Goal: Information Seeking & Learning: Learn about a topic

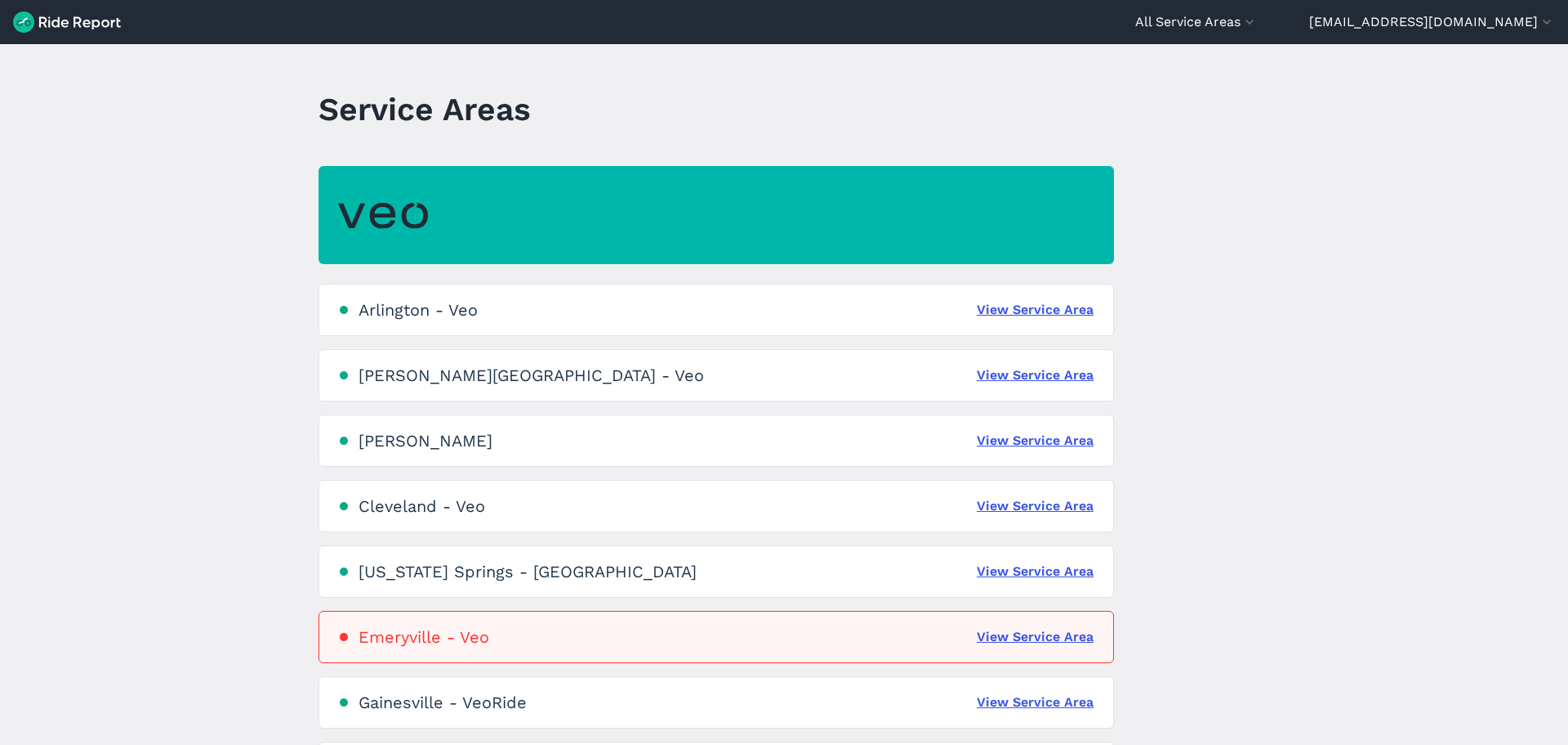
click at [469, 508] on div "Cleveland - Veo" at bounding box center [422, 506] width 127 height 20
click at [1049, 524] on div "Cleveland - Veo View Service Area" at bounding box center [716, 506] width 795 height 53
click at [1060, 501] on link "View Service Area" at bounding box center [1035, 506] width 117 height 20
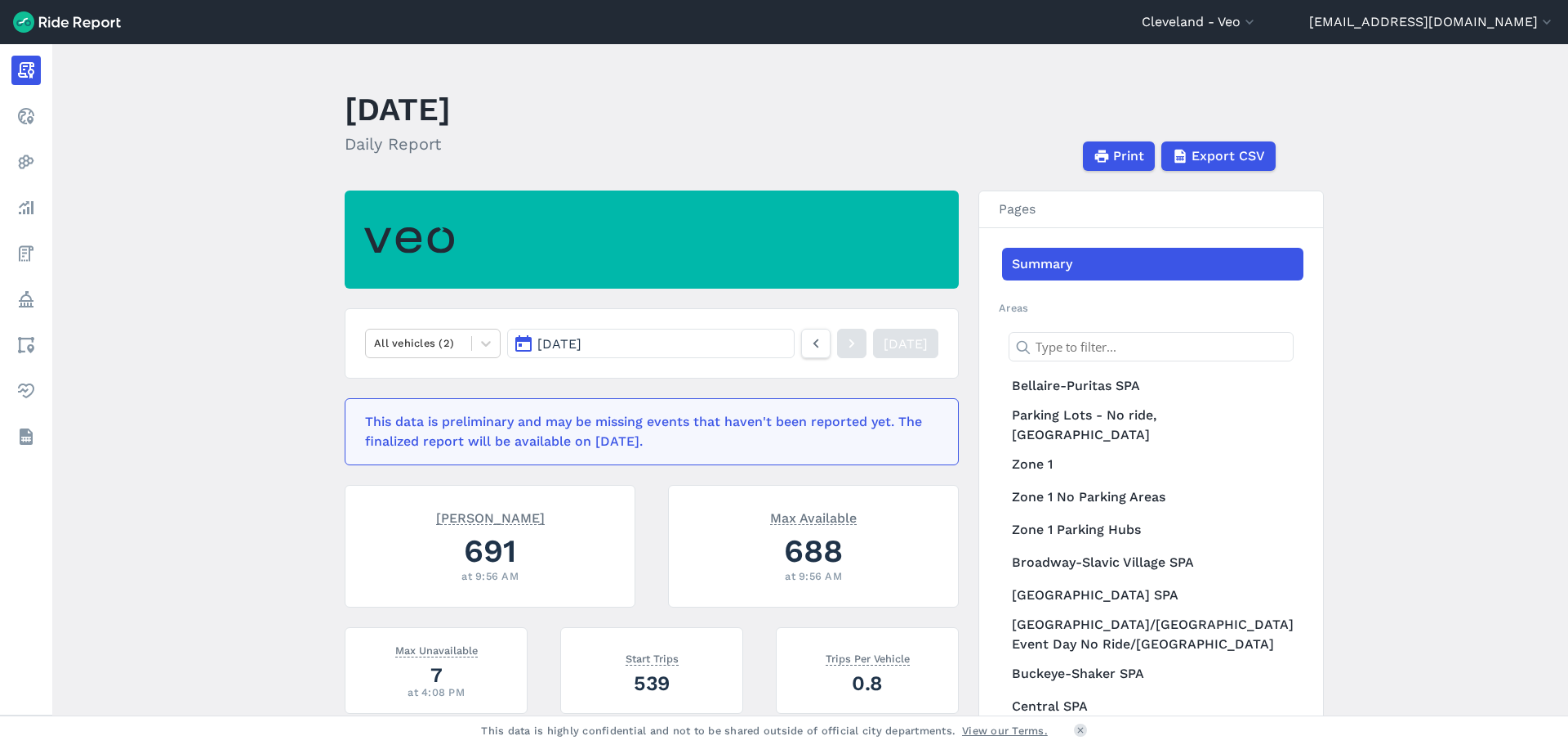
click at [520, 350] on button "[DATE]" at bounding box center [650, 343] width 287 height 29
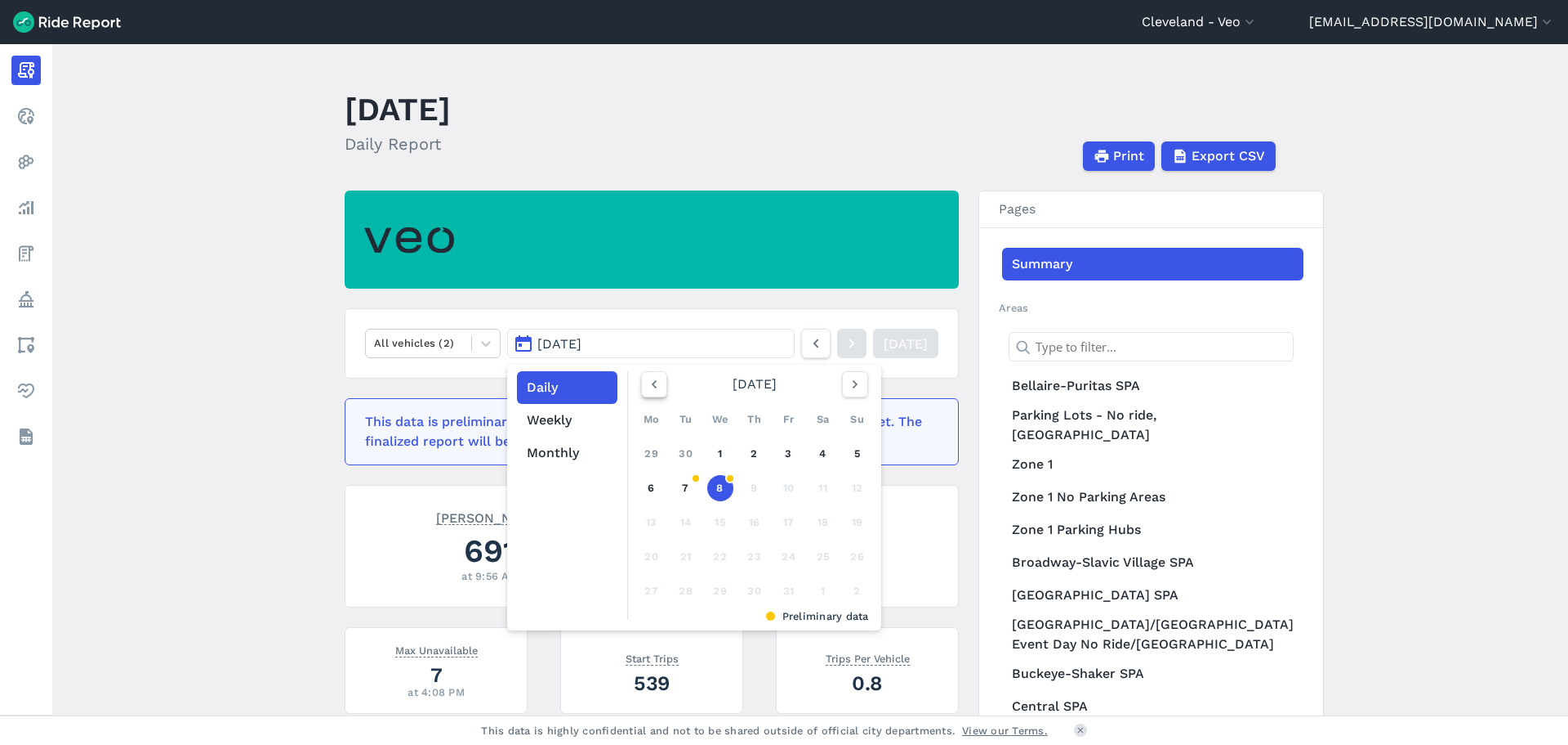
click at [651, 384] on icon "button" at bounding box center [654, 384] width 16 height 16
click at [654, 461] on link "1" at bounding box center [651, 453] width 26 height 26
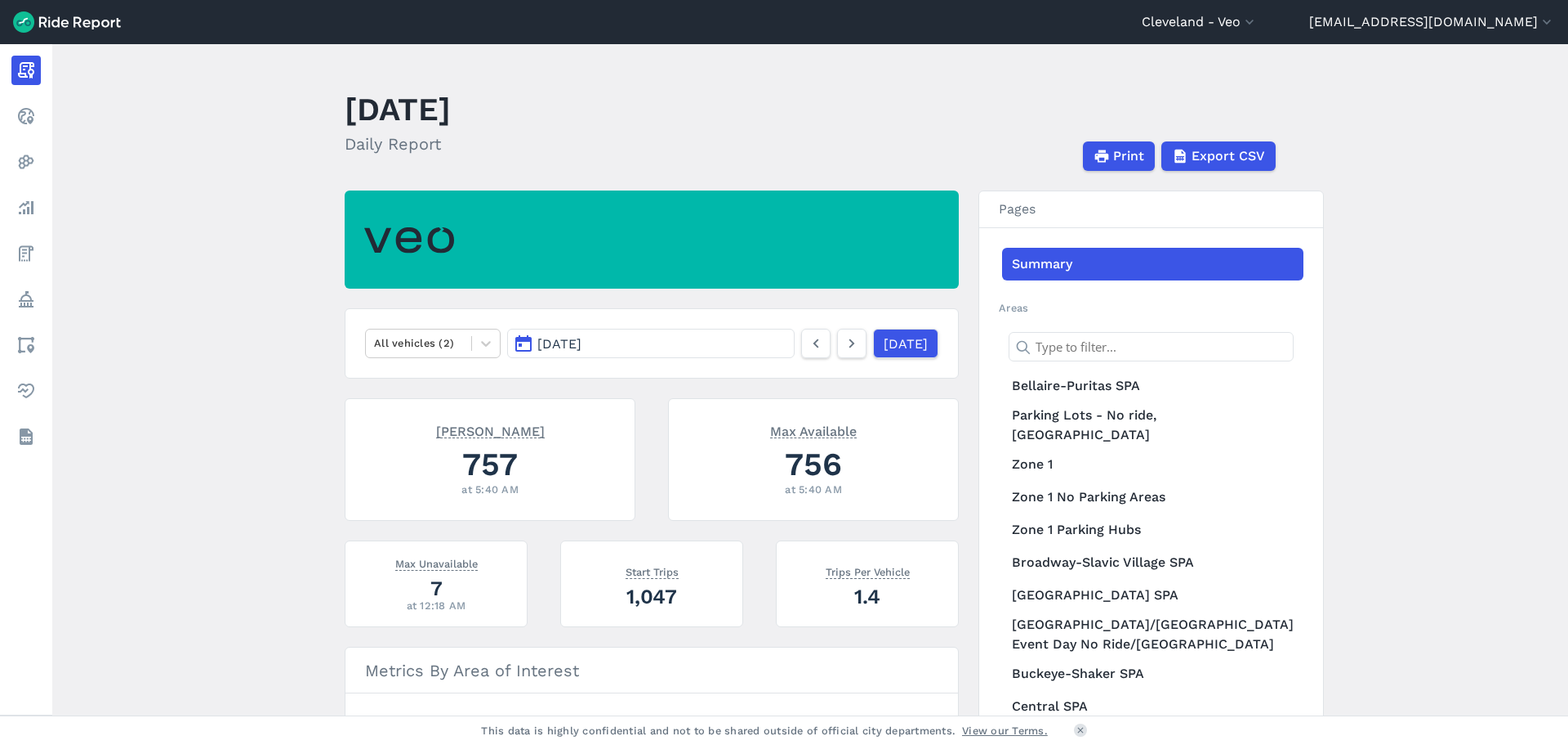
click at [300, 457] on main "[DATE] Daily Report Print Export CSV All vehicles (2) [DATE] [DATE] Max Parked …" at bounding box center [811, 379] width 1516 height 671
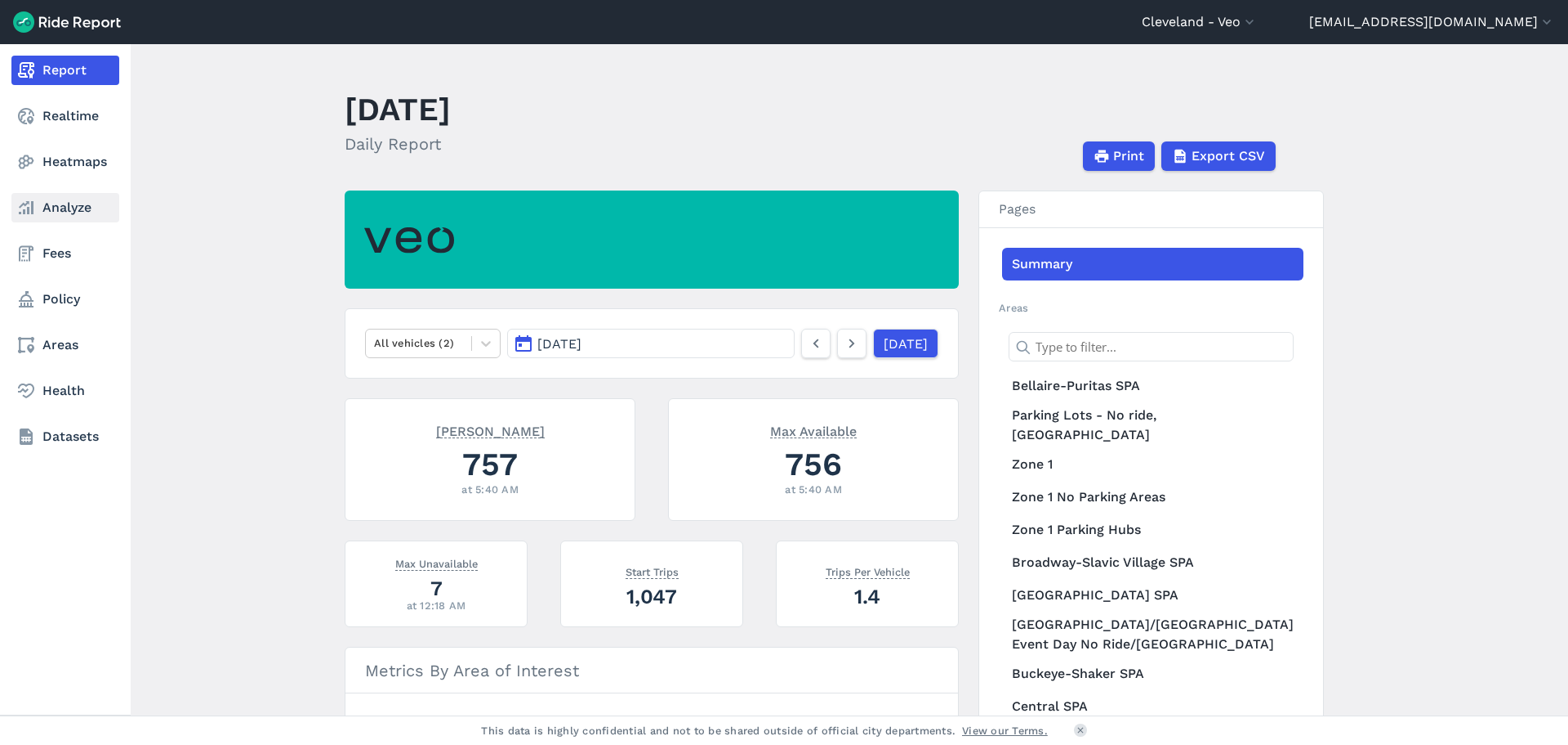
click at [64, 205] on link "Analyze" at bounding box center [65, 208] width 108 height 29
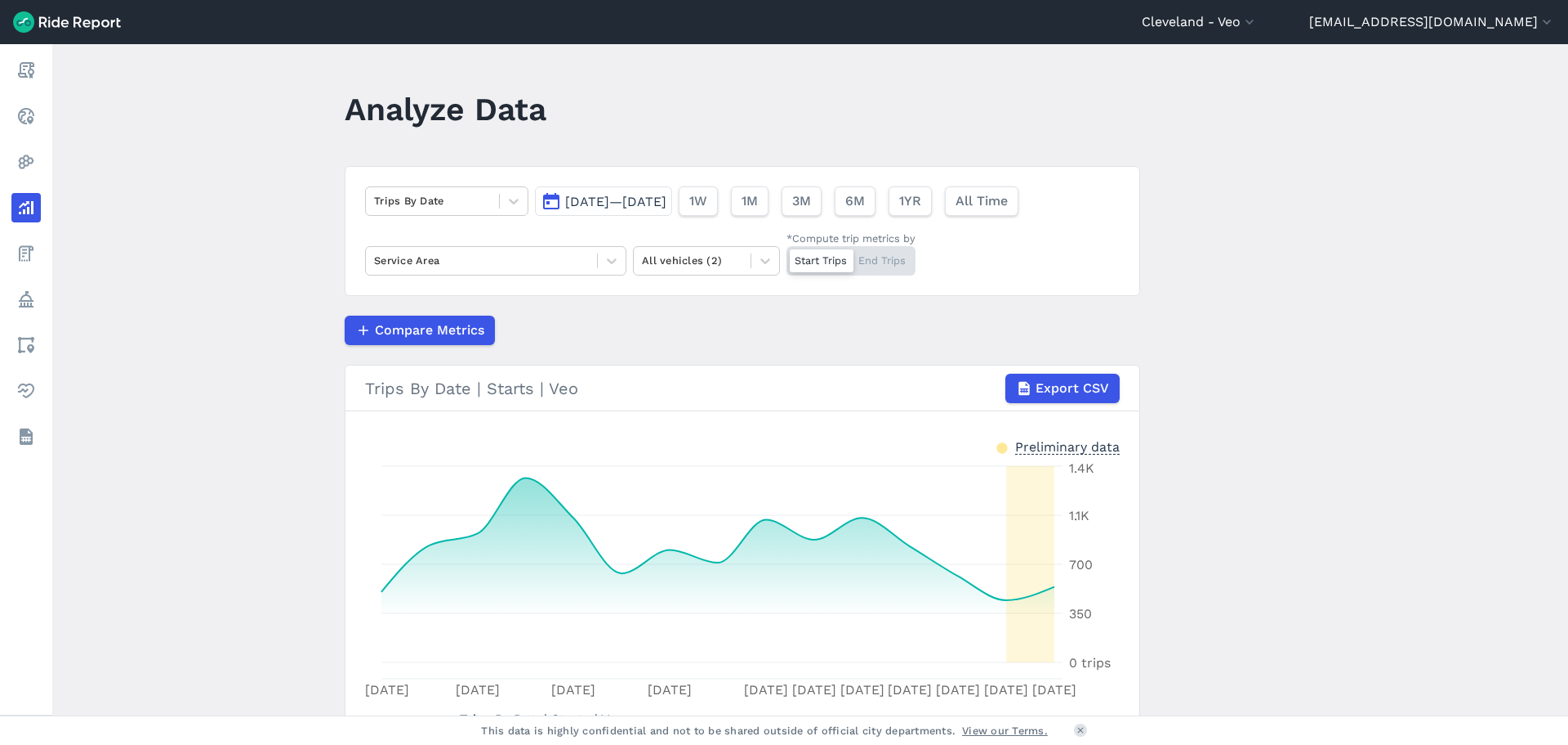
click at [553, 201] on button "[DATE]—[DATE]" at bounding box center [603, 201] width 137 height 29
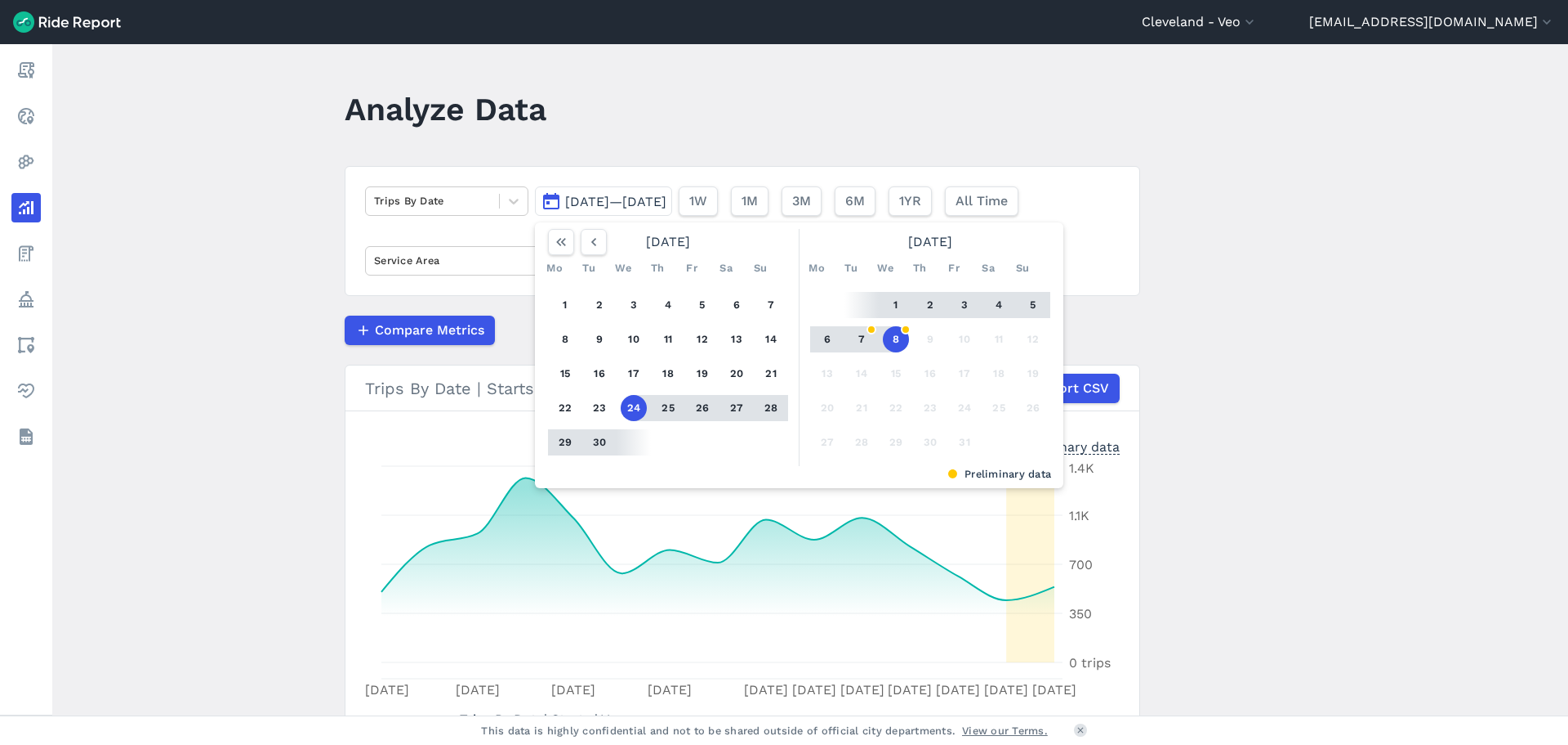
drag, startPoint x: 596, startPoint y: 251, endPoint x: 596, endPoint y: 261, distance: 10.0
click at [596, 252] on button "button" at bounding box center [593, 241] width 26 height 26
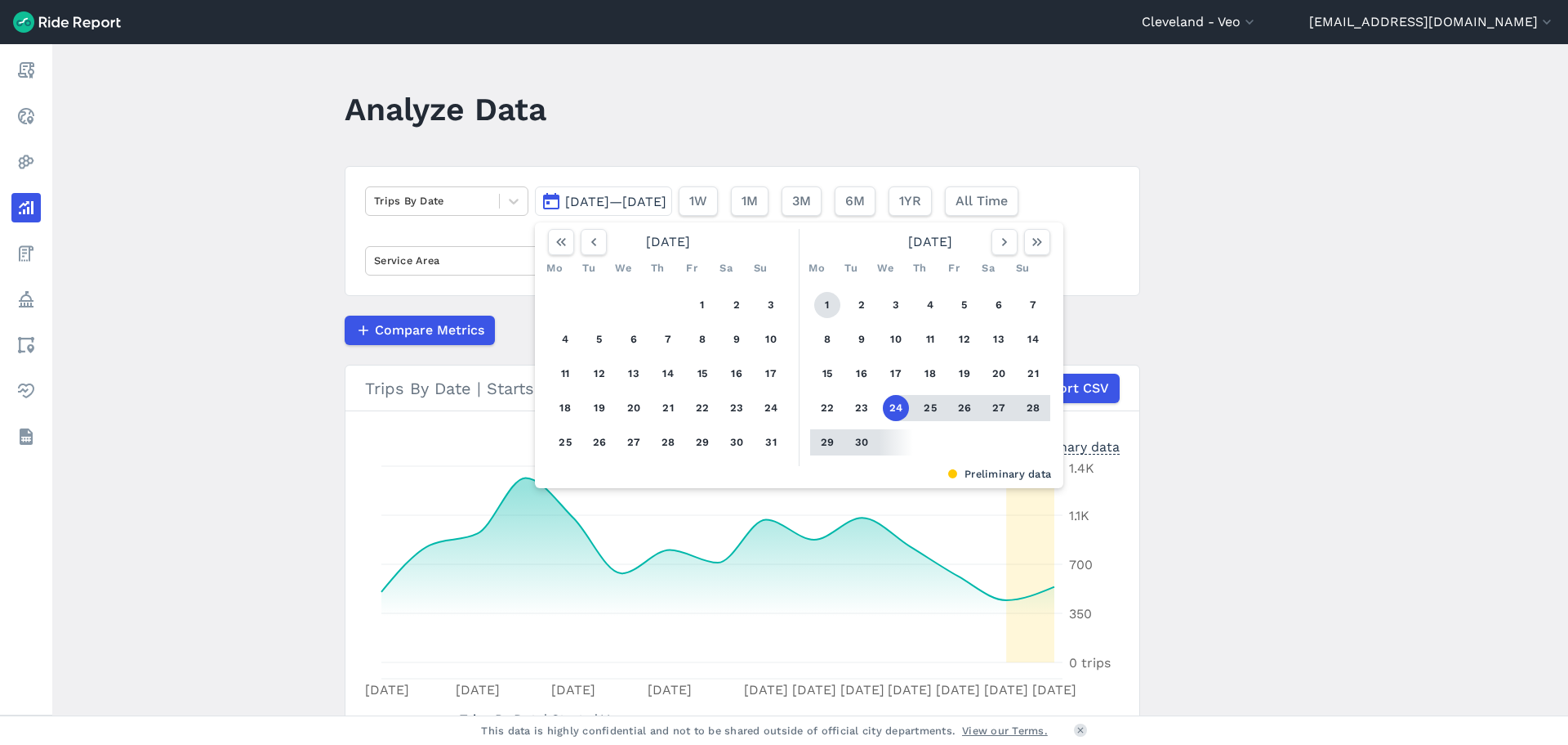
click at [825, 300] on button "1" at bounding box center [827, 305] width 26 height 26
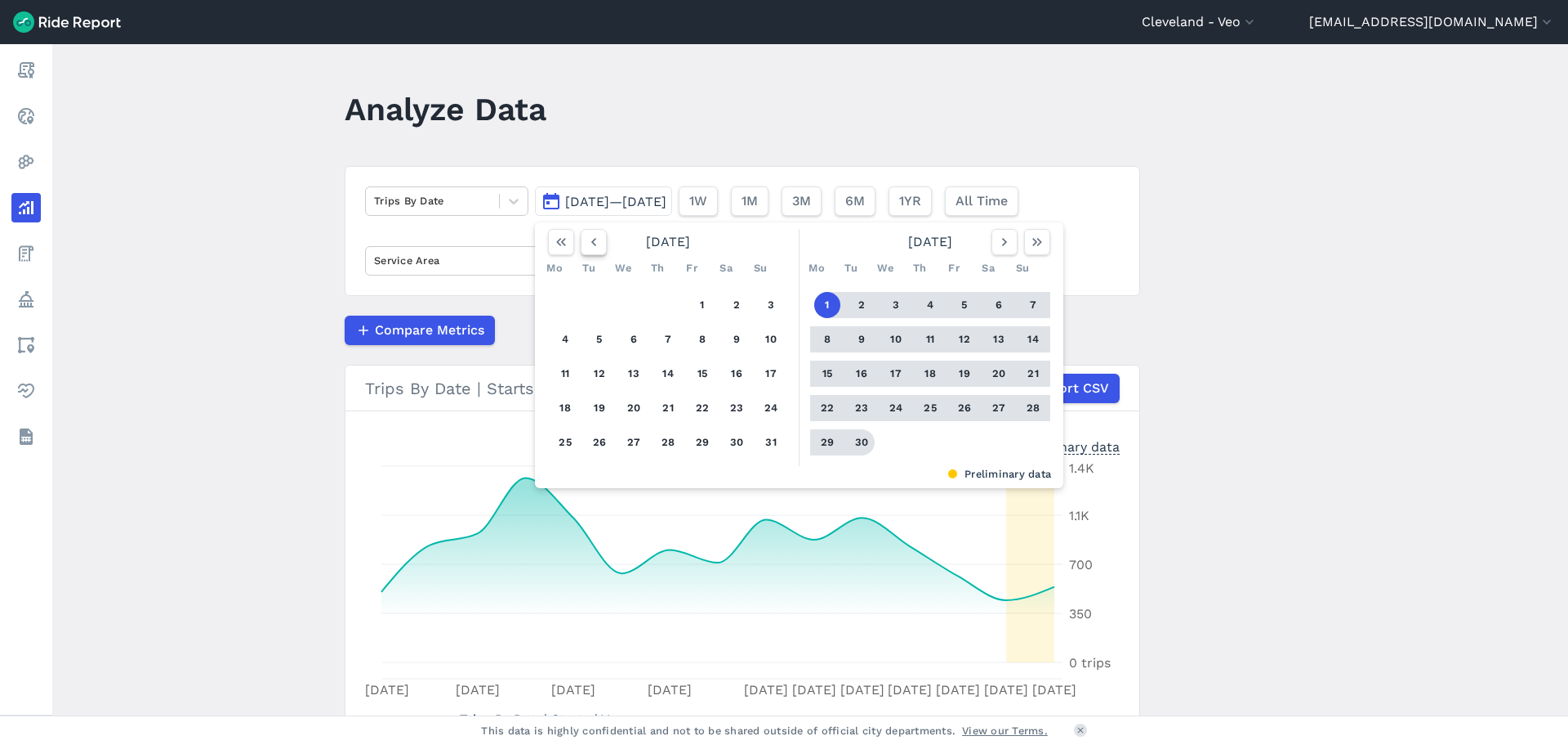
click at [596, 243] on icon "button" at bounding box center [594, 242] width 16 height 16
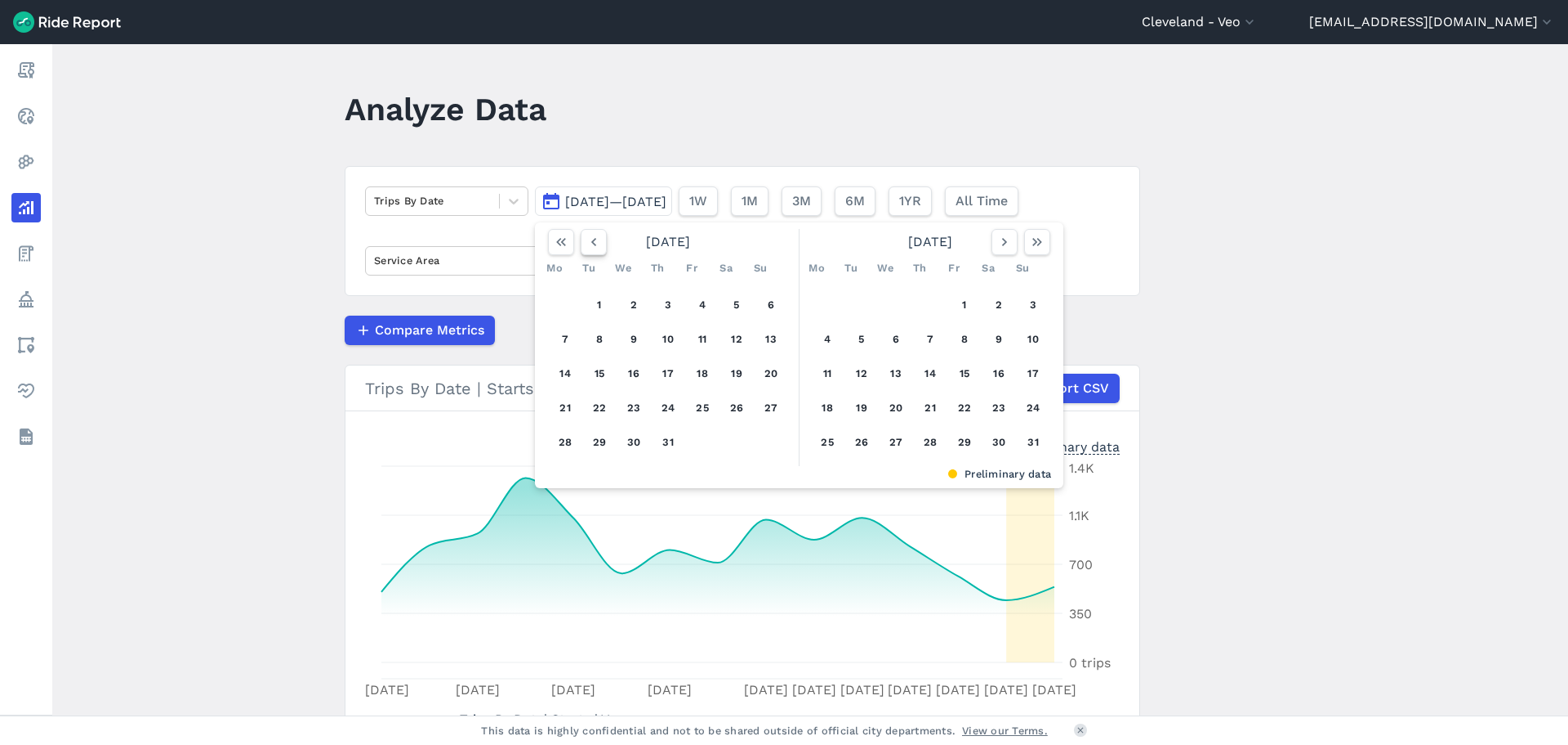
click at [599, 243] on icon "button" at bounding box center [594, 242] width 16 height 16
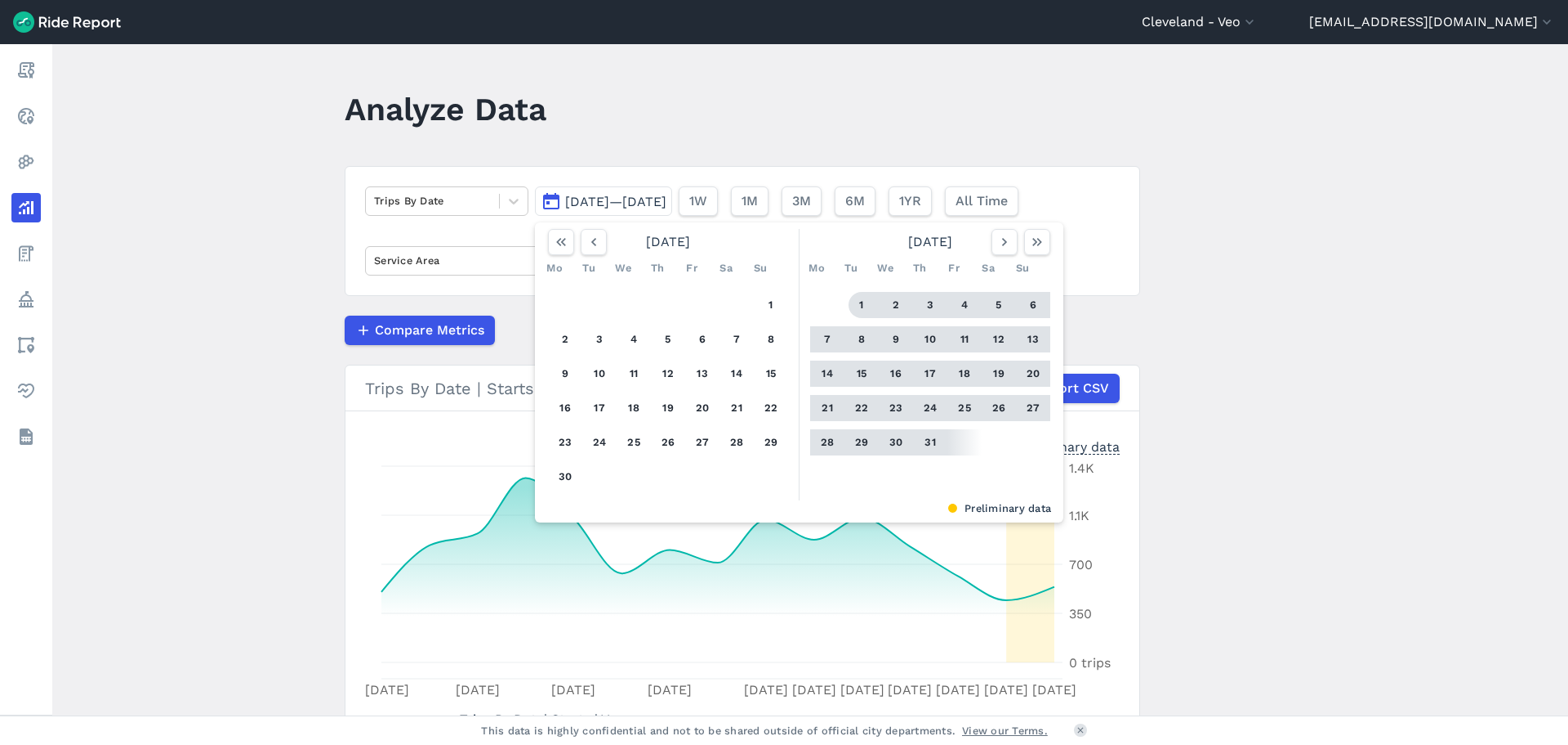
click at [860, 309] on button "1" at bounding box center [862, 305] width 26 height 26
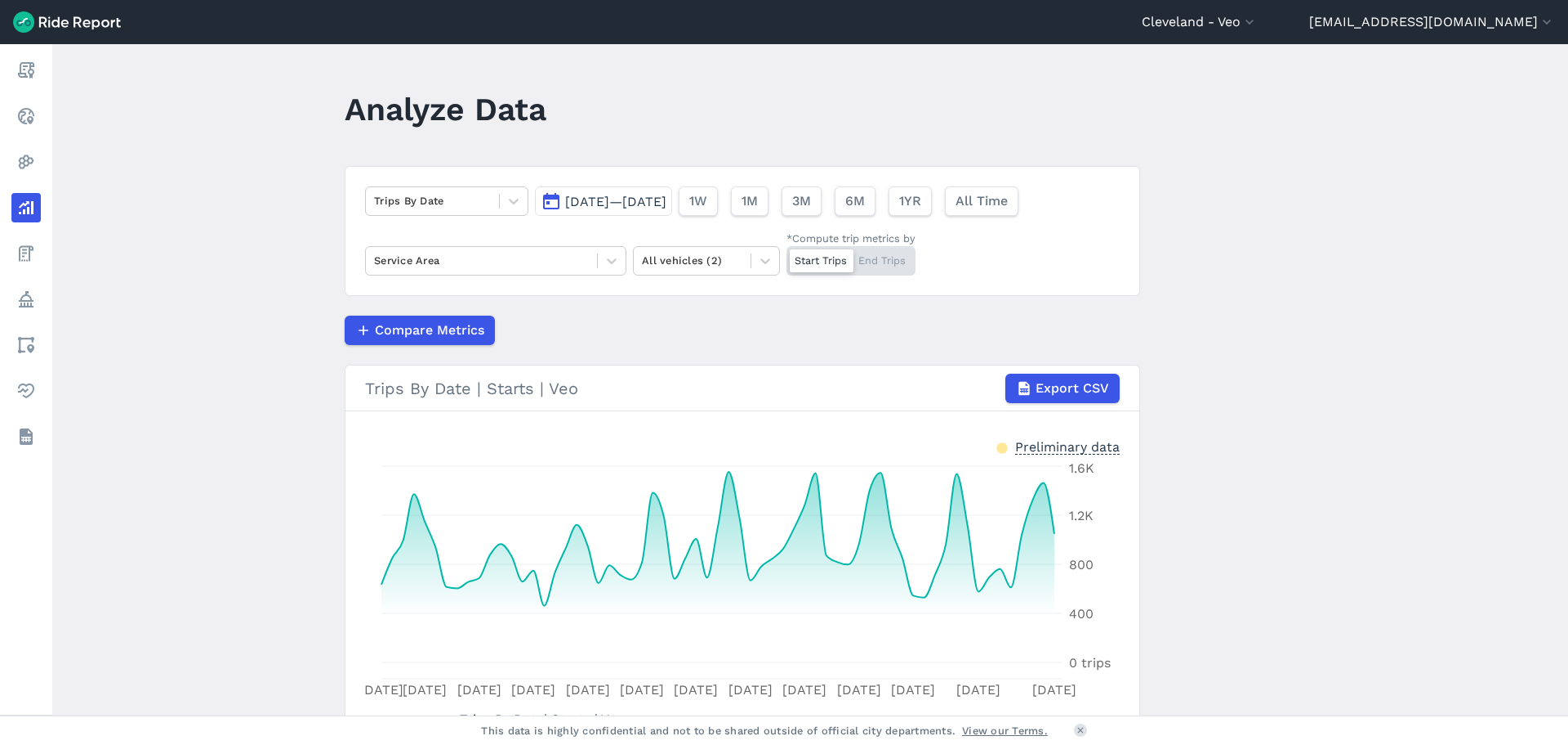
click at [548, 199] on button "[DATE]—[DATE]" at bounding box center [603, 201] width 137 height 29
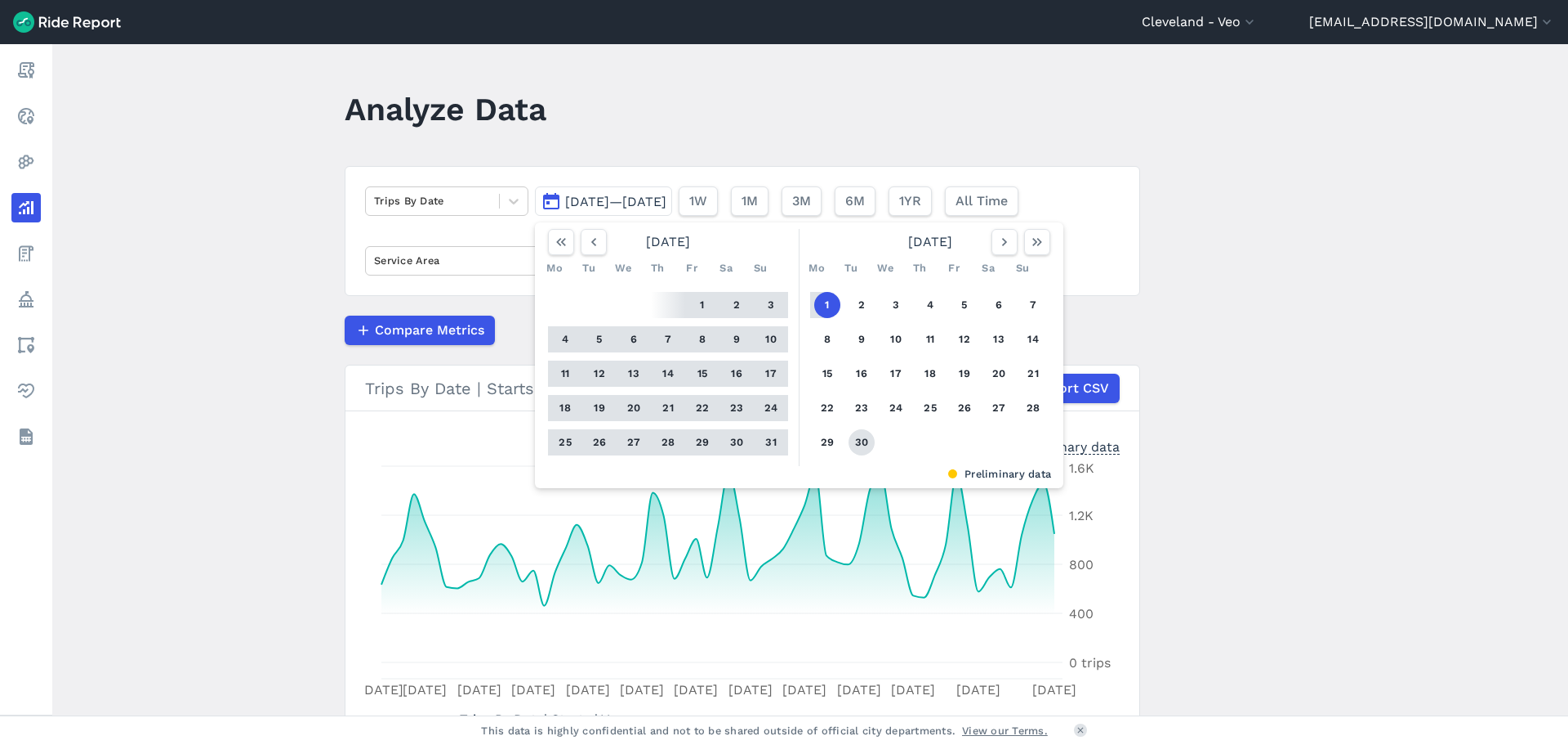
click at [857, 450] on button "30" at bounding box center [862, 442] width 26 height 26
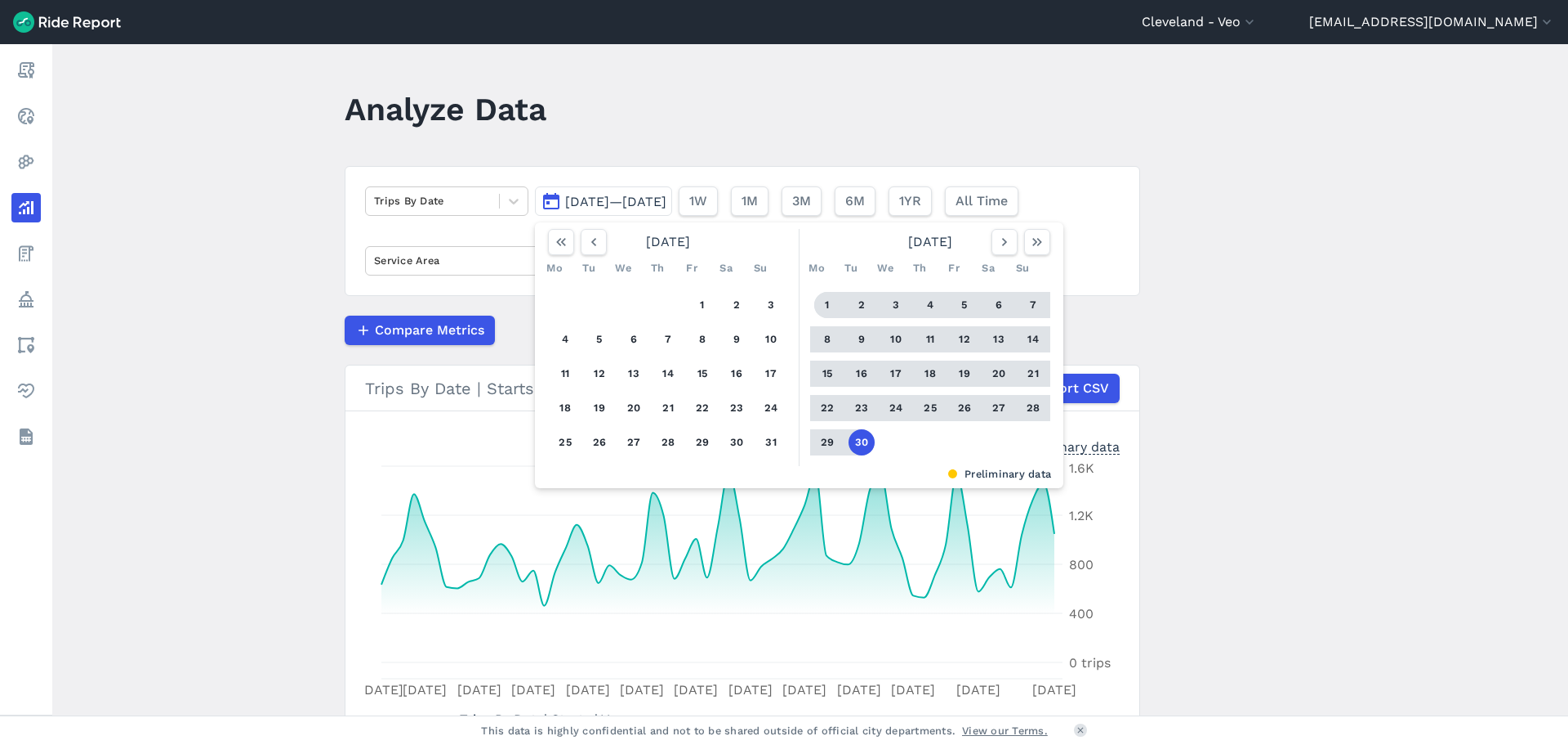
click at [825, 308] on button "1" at bounding box center [827, 305] width 26 height 26
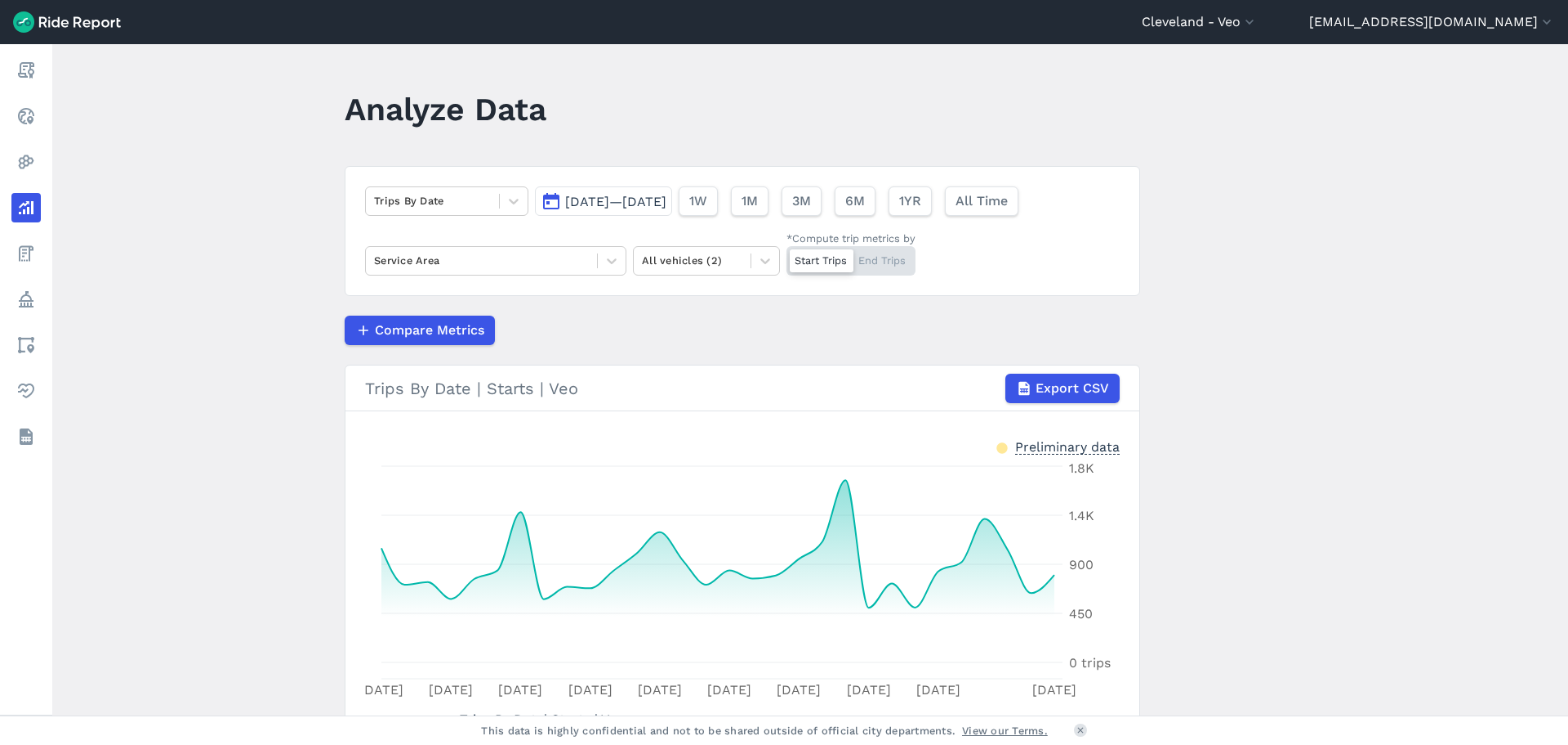
drag, startPoint x: 539, startPoint y: 198, endPoint x: 548, endPoint y: 206, distance: 12.0
click at [541, 198] on button "[DATE]—[DATE]" at bounding box center [603, 201] width 137 height 29
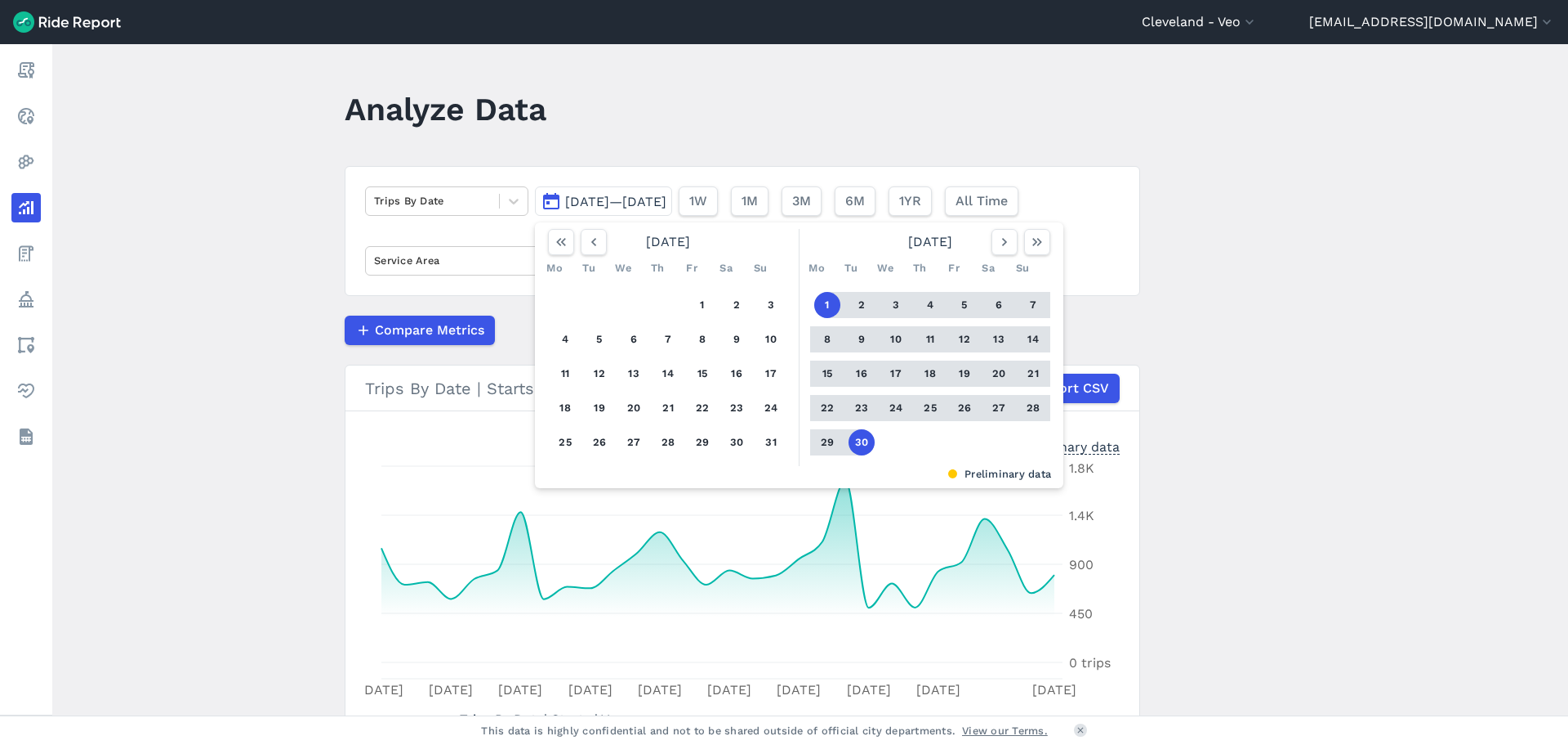
click at [860, 448] on button "30" at bounding box center [862, 442] width 26 height 26
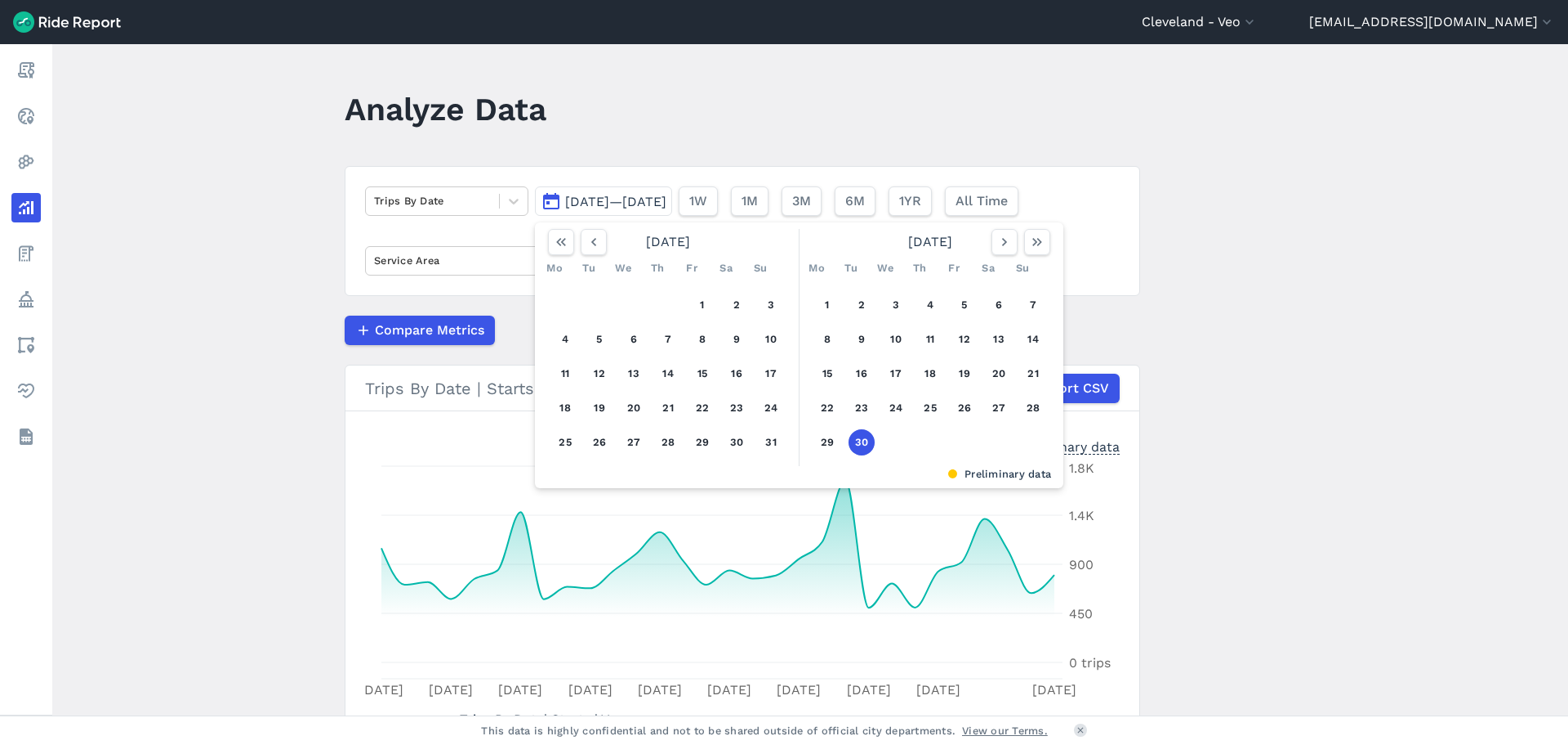
click at [860, 446] on button "30" at bounding box center [862, 442] width 26 height 26
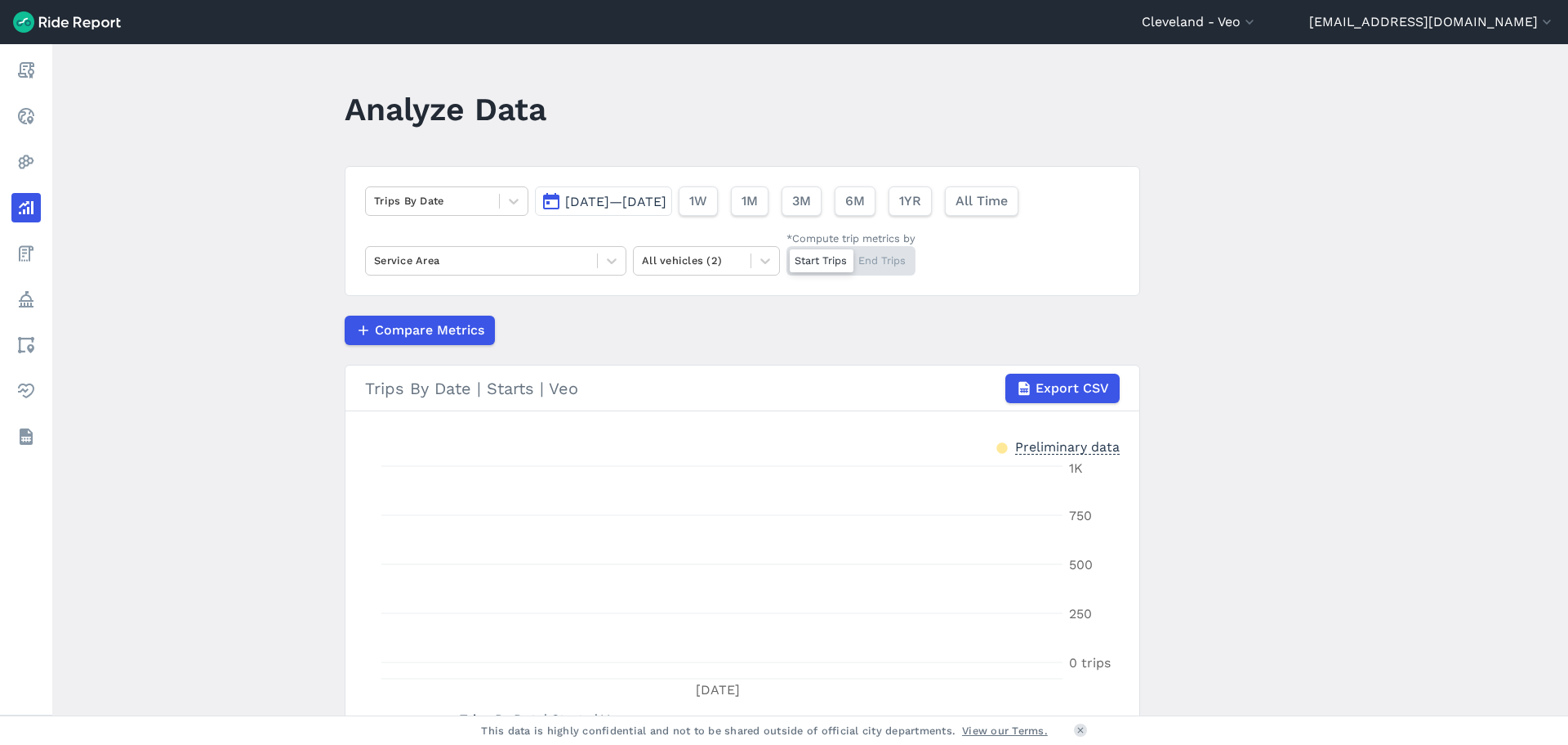
click at [550, 197] on button "[DATE]—[DATE]" at bounding box center [603, 201] width 137 height 29
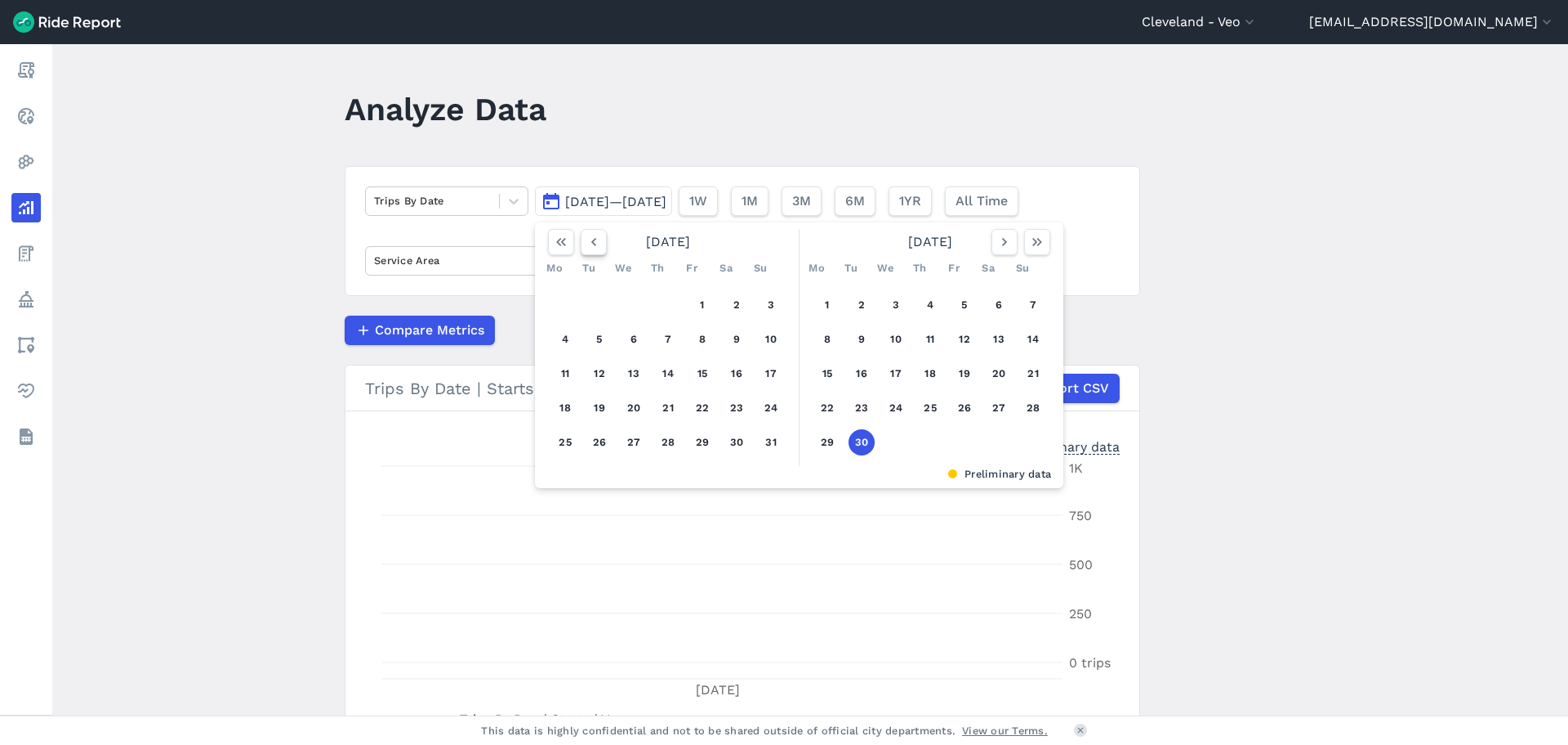
click at [593, 245] on use "button" at bounding box center [593, 241] width 5 height 8
click at [606, 309] on button "1" at bounding box center [599, 305] width 26 height 26
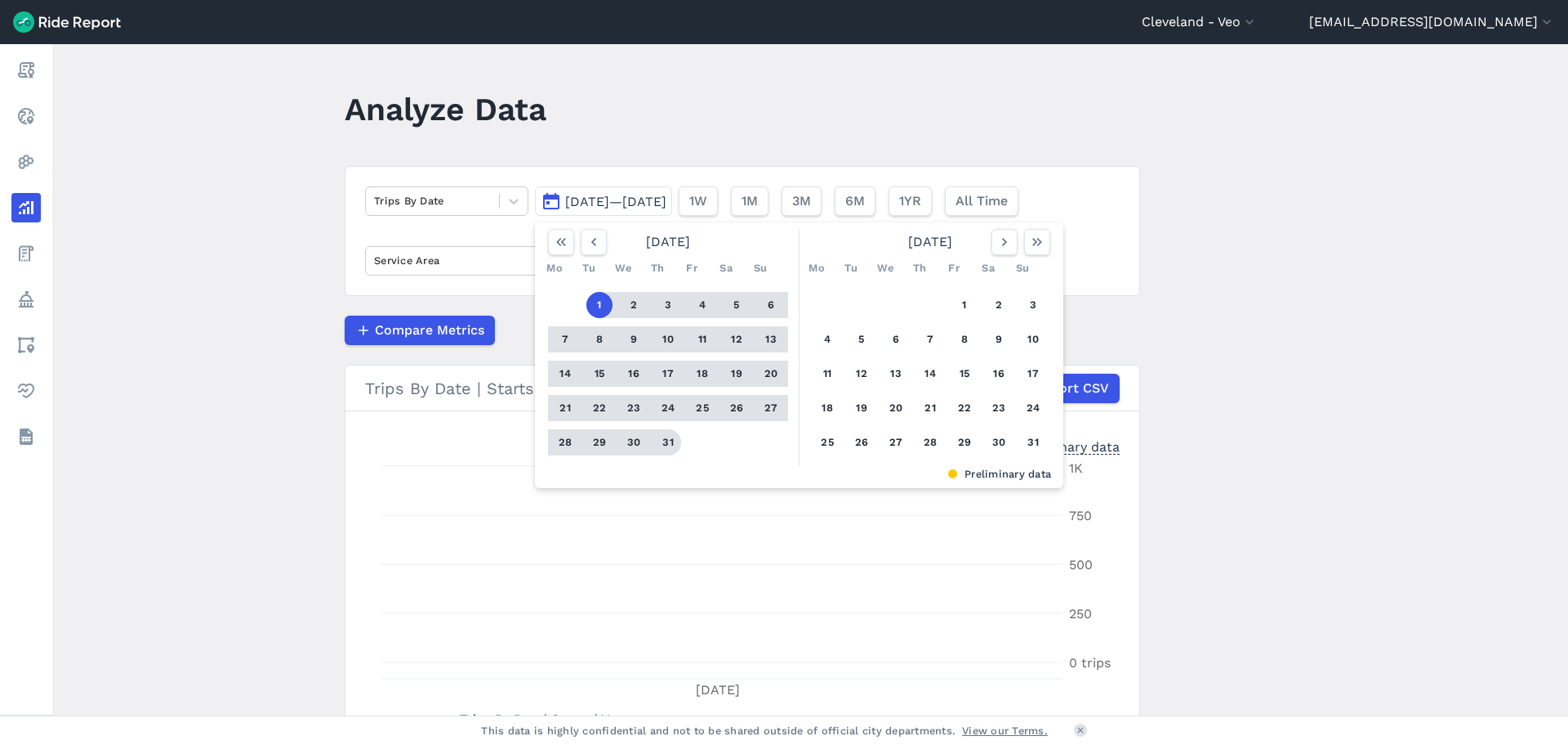
click at [670, 445] on button "31" at bounding box center [667, 442] width 26 height 26
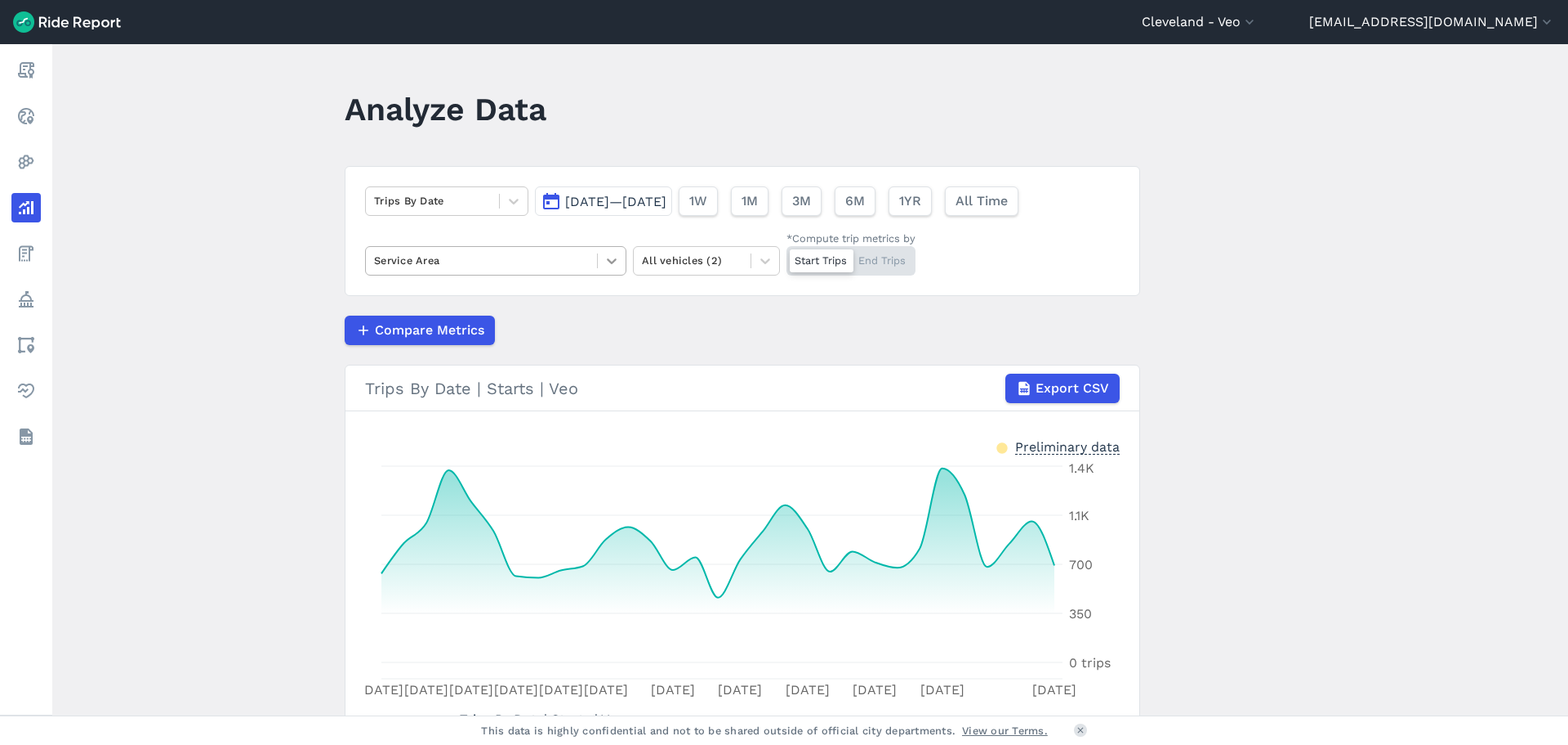
click at [610, 272] on div at bounding box center [611, 260] width 28 height 28
click at [611, 262] on icon at bounding box center [611, 261] width 10 height 5
click at [119, 281] on main "Analyze Data Trips By Date [DATE]—[DATE] 1W 1M 3M 6M 1YR All Time Select is foc…" at bounding box center [811, 379] width 1516 height 671
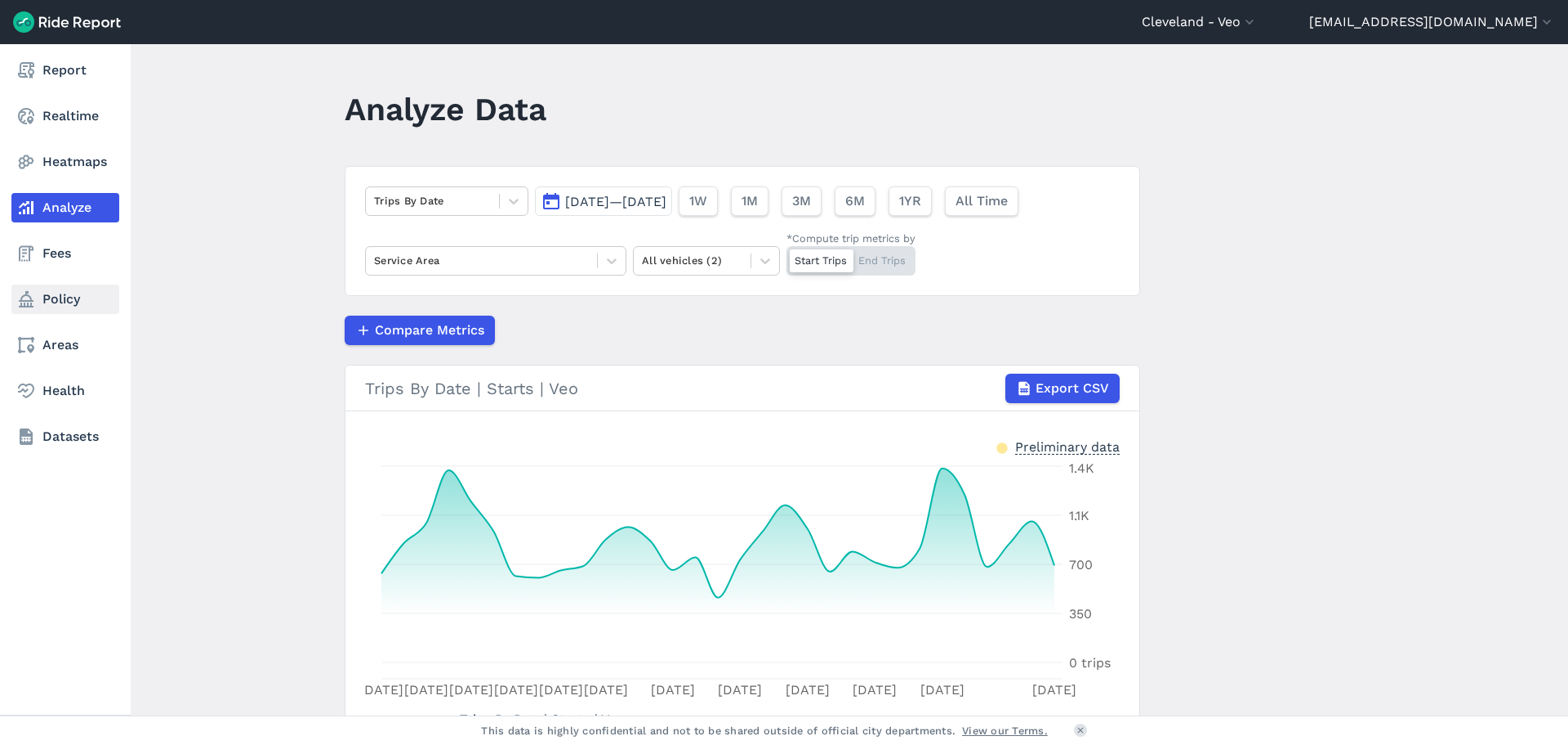
click at [45, 294] on link "Policy" at bounding box center [65, 299] width 108 height 29
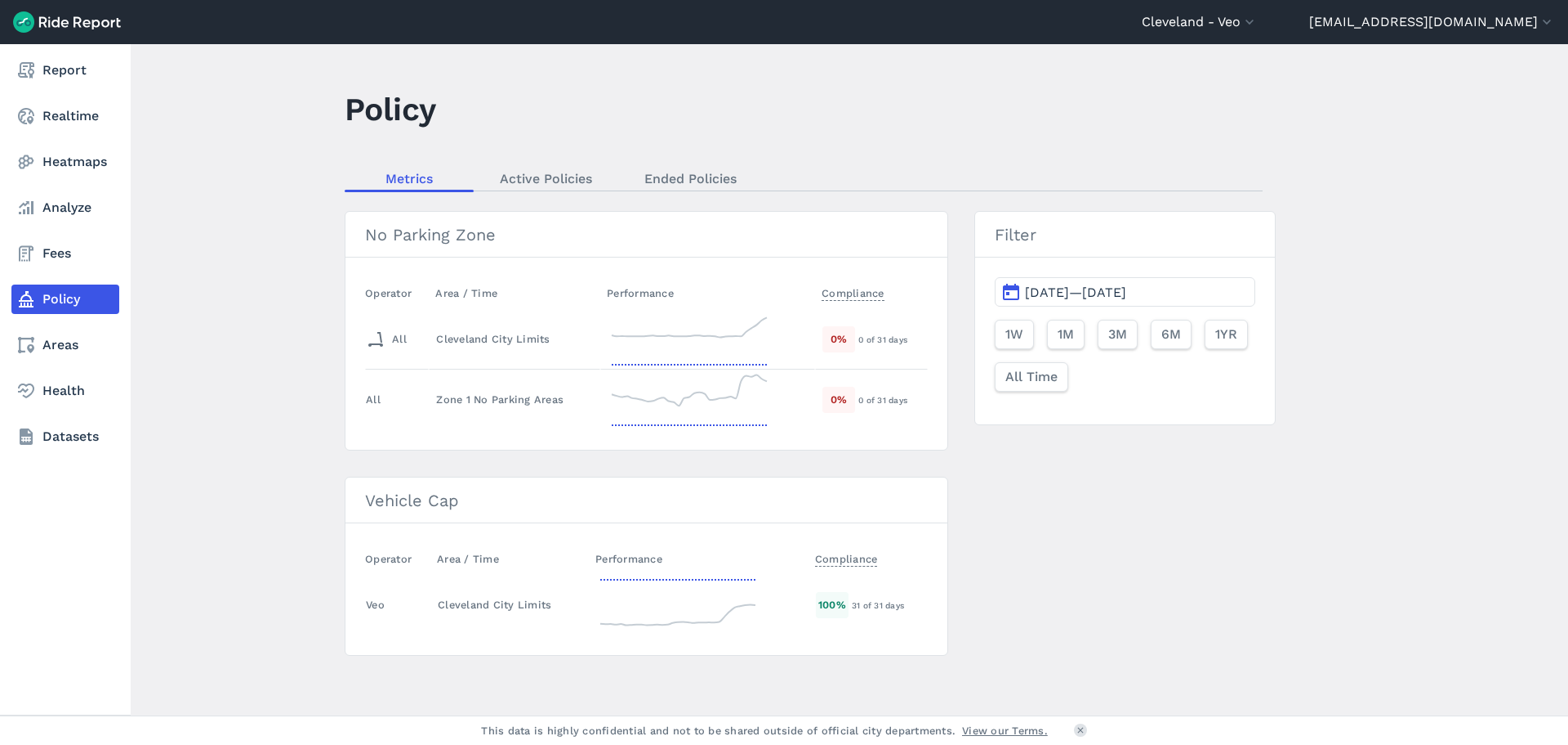
click at [77, 79] on link "Report" at bounding box center [65, 70] width 108 height 29
